Goal: Information Seeking & Learning: Check status

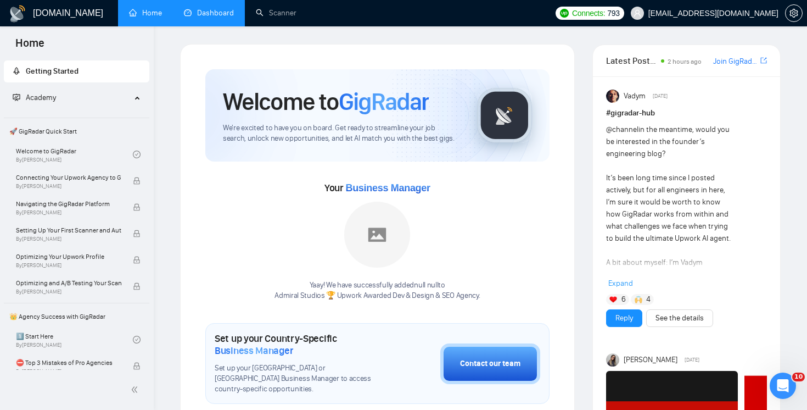
click at [227, 18] on link "Dashboard" at bounding box center [209, 12] width 50 height 9
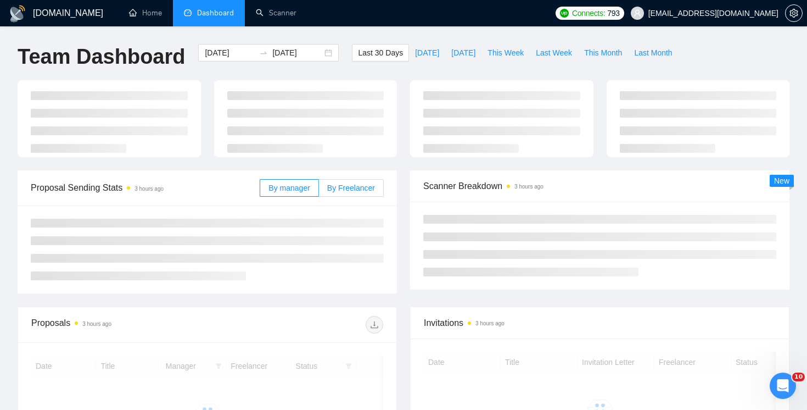
click at [351, 189] on span "By Freelancer" at bounding box center [351, 187] width 48 height 9
click at [319, 191] on input "By Freelancer" at bounding box center [319, 191] width 0 height 0
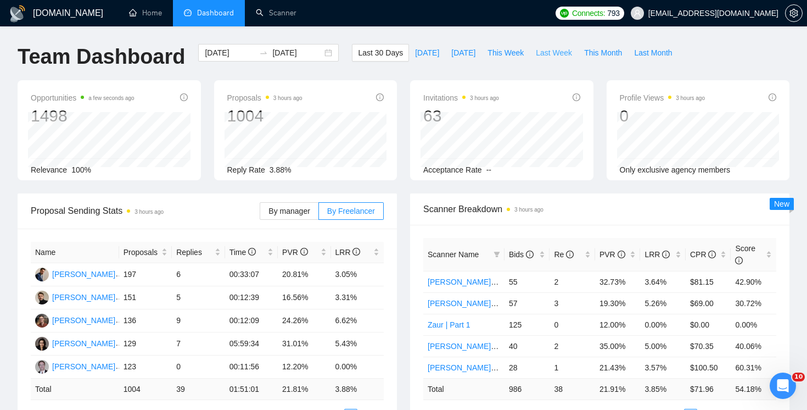
click at [569, 56] on span "Last Week" at bounding box center [554, 53] width 36 height 12
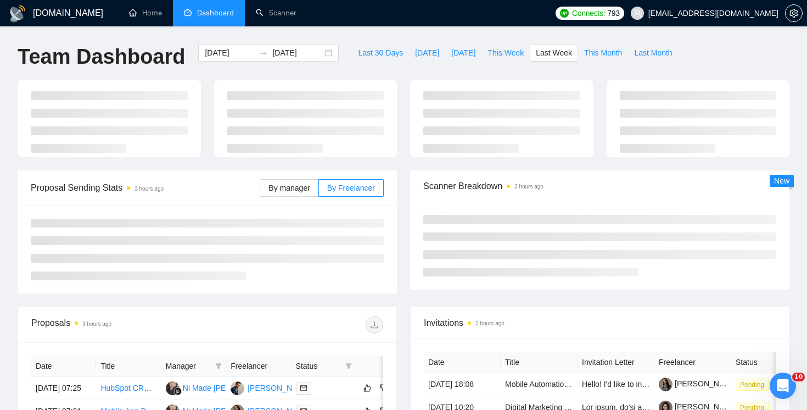
type input "[DATE]"
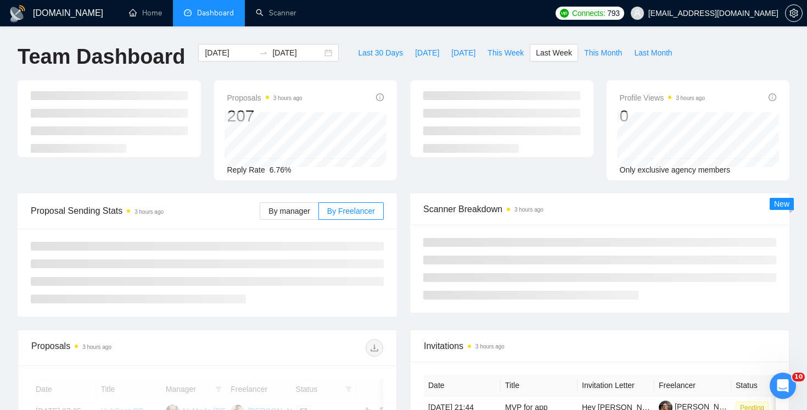
scroll to position [36, 0]
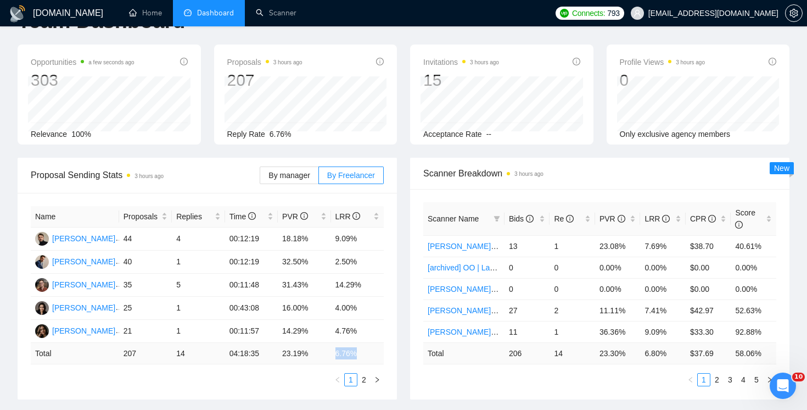
drag, startPoint x: 335, startPoint y: 353, endPoint x: 366, endPoint y: 353, distance: 31.3
click at [366, 353] on td "6.76 %" at bounding box center [357, 353] width 53 height 21
click at [350, 351] on td "6.76 %" at bounding box center [357, 353] width 53 height 21
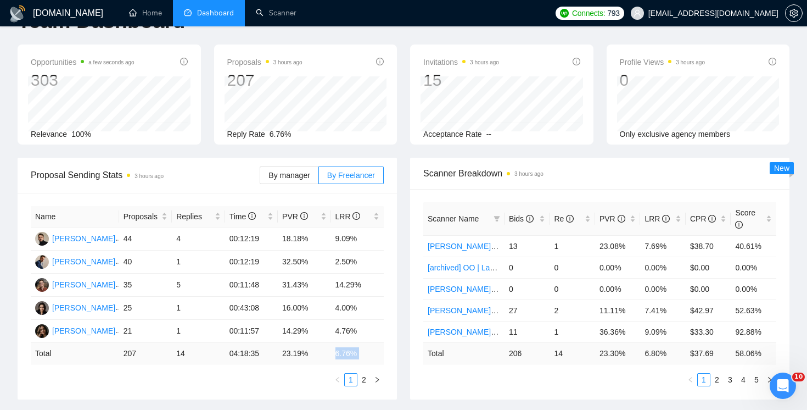
click at [345, 352] on td "6.76 %" at bounding box center [357, 353] width 53 height 21
click at [367, 221] on span "LRR" at bounding box center [354, 216] width 36 height 12
click at [400, 234] on div "Proposal Sending Stats 3 hours ago By manager By Freelancer Name Proposals Repl…" at bounding box center [207, 279] width 393 height 242
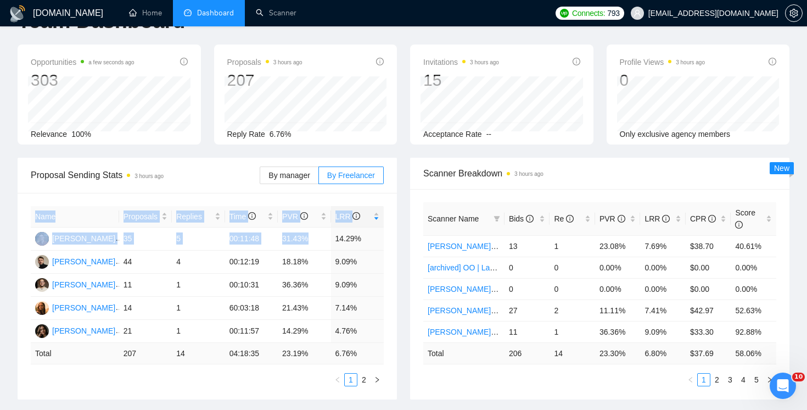
drag, startPoint x: 336, startPoint y: 239, endPoint x: 392, endPoint y: 239, distance: 55.5
click at [392, 239] on div "Name Proposals Replies Time PVR LRR [PERSON_NAME] 35 5 00:11:48 31.43% 14.29% […" at bounding box center [208, 296] width 380 height 207
click at [358, 239] on td "14.29%" at bounding box center [357, 238] width 53 height 23
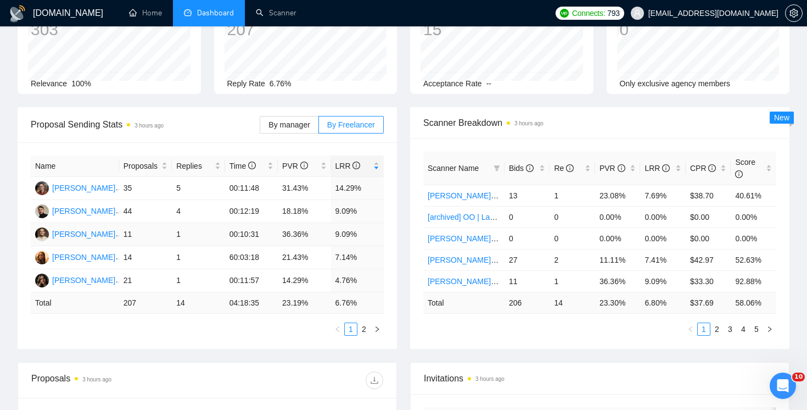
scroll to position [94, 0]
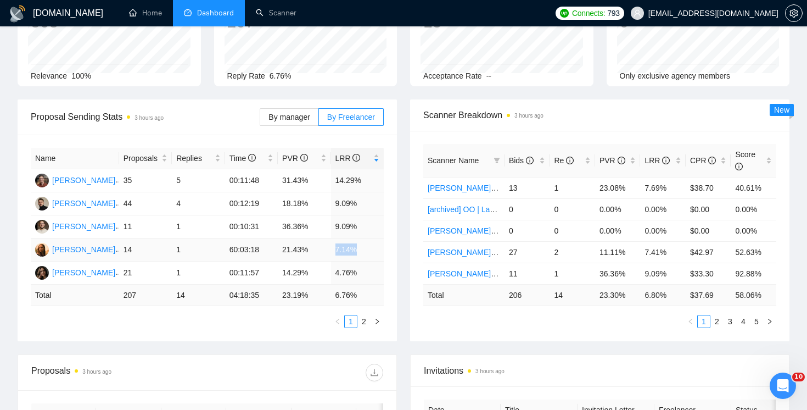
drag, startPoint x: 337, startPoint y: 249, endPoint x: 363, endPoint y: 250, distance: 26.4
click at [363, 250] on td "7.14%" at bounding box center [357, 249] width 53 height 23
click at [400, 254] on div "Proposal Sending Stats 3 hours ago By manager By Freelancer Name Proposals Repl…" at bounding box center [207, 220] width 393 height 242
click at [366, 320] on link "2" at bounding box center [364, 321] width 12 height 12
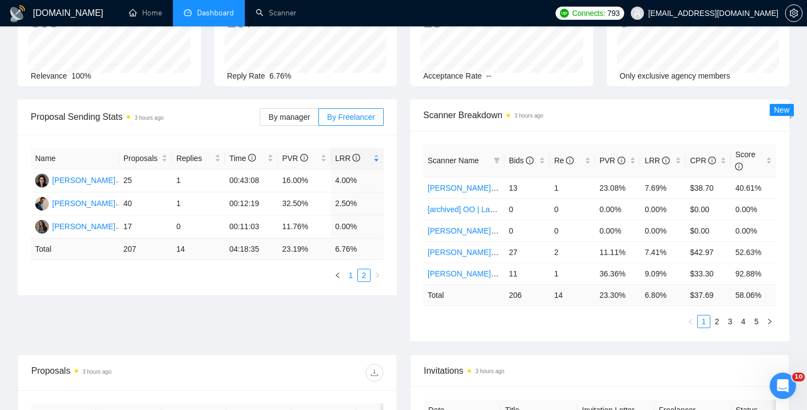
click at [349, 275] on link "1" at bounding box center [351, 275] width 12 height 12
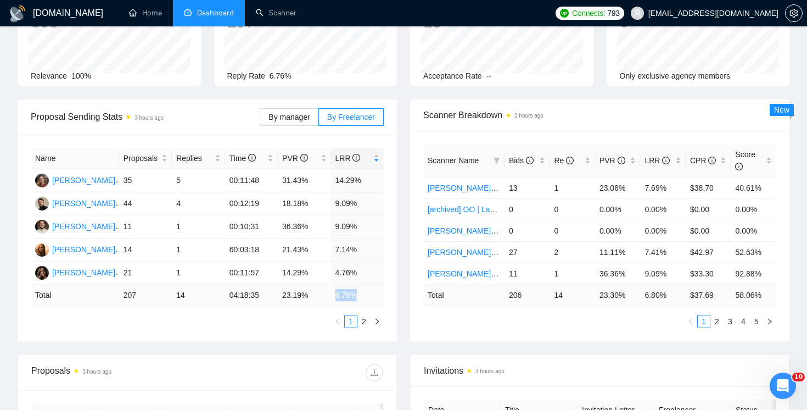
drag, startPoint x: 337, startPoint y: 295, endPoint x: 360, endPoint y: 295, distance: 23.1
click at [360, 295] on td "6.76 %" at bounding box center [357, 295] width 53 height 21
click at [348, 295] on td "6.76 %" at bounding box center [357, 295] width 53 height 21
click at [379, 322] on icon "right" at bounding box center [377, 321] width 7 height 7
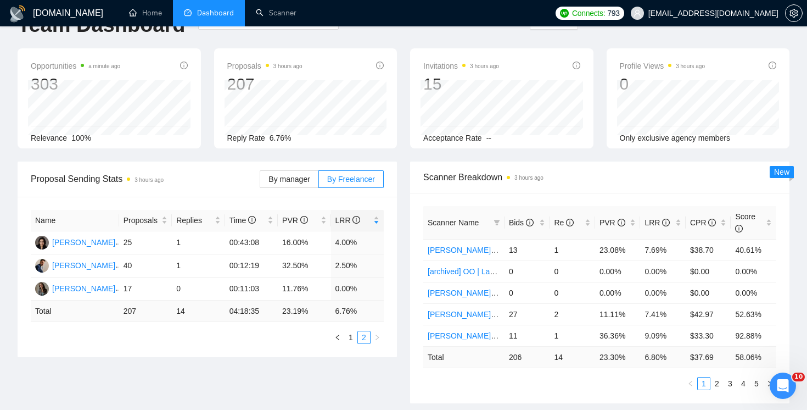
scroll to position [34, 0]
click at [353, 333] on link "1" at bounding box center [351, 336] width 12 height 12
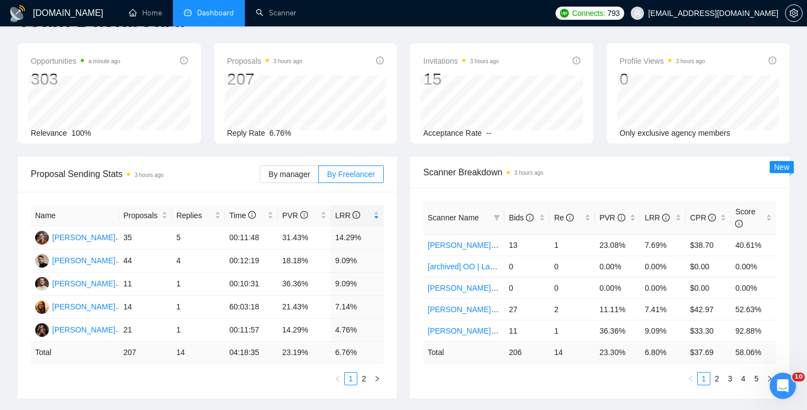
scroll to position [46, 0]
